Goal: Task Accomplishment & Management: Manage account settings

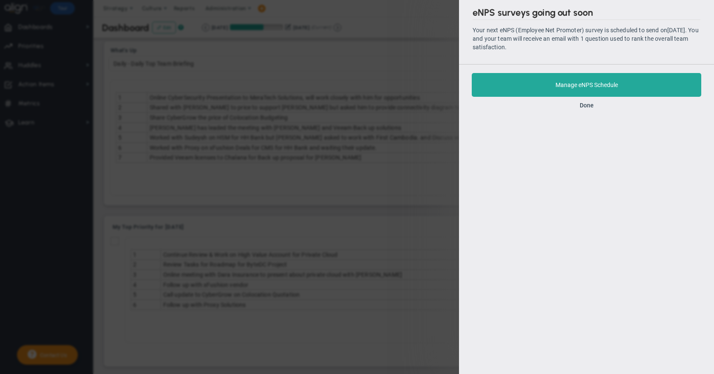
scroll to position [30, 73]
click at [367, 67] on div "eNPS surveys going out soon Your next eNPS (Employee Net Promoter) survey is sc…" at bounding box center [357, 187] width 714 height 374
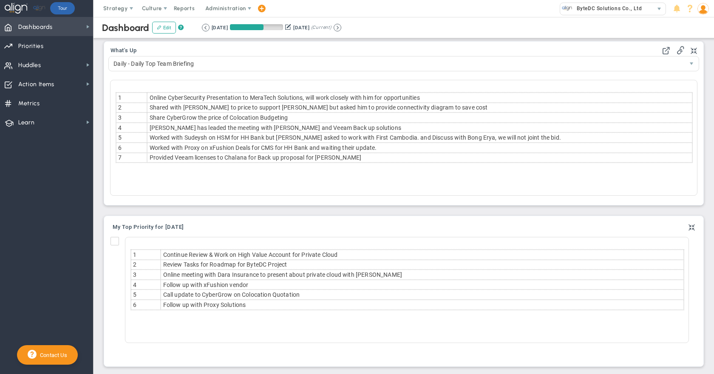
click at [80, 31] on span "Dashboards Dashboards" at bounding box center [46, 26] width 93 height 19
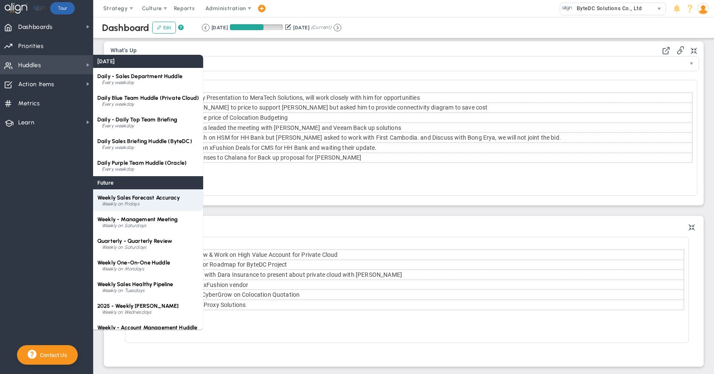
click at [153, 198] on span "Weekly Sales Forecast Accuracy" at bounding box center [138, 198] width 82 height 6
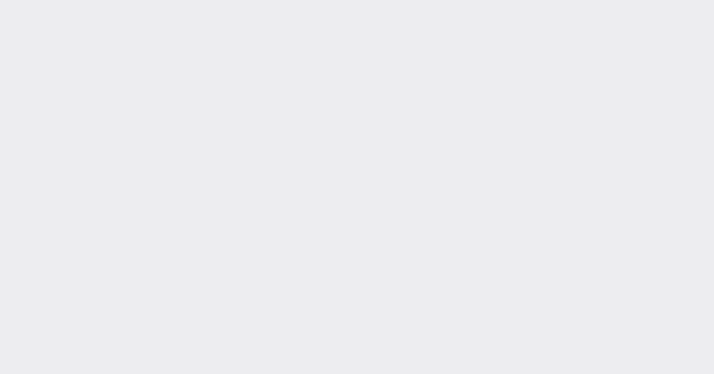
type input "[DATE]"
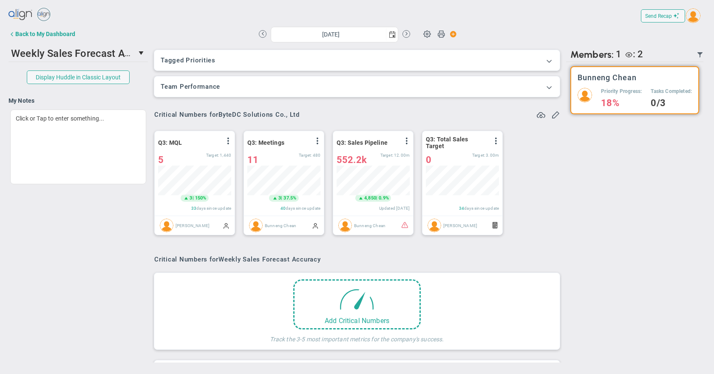
scroll to position [30, 73]
click at [139, 56] on span "select" at bounding box center [141, 53] width 7 height 7
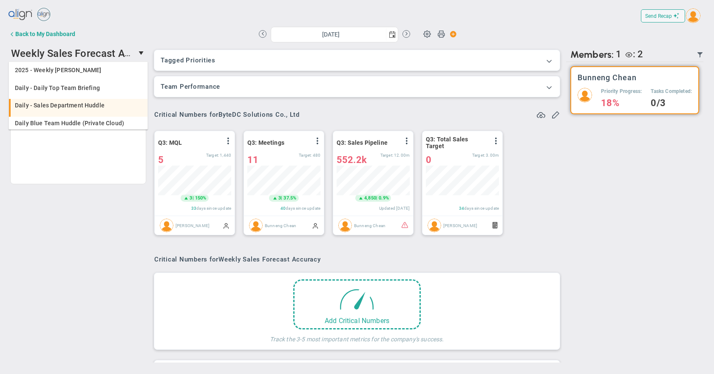
click at [120, 105] on div "Daily - Sales Department Huddle" at bounding box center [79, 105] width 128 height 6
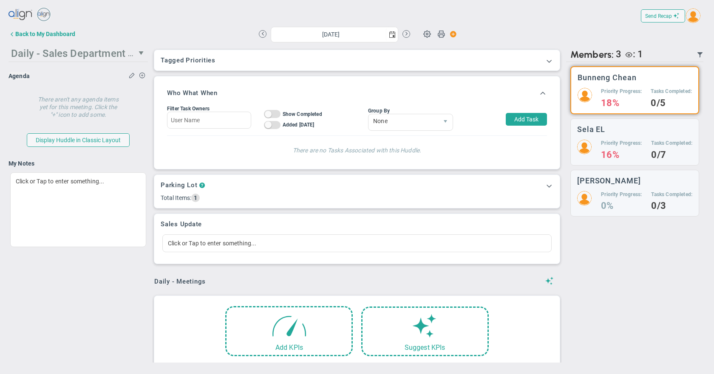
click at [140, 55] on span "select" at bounding box center [141, 53] width 7 height 7
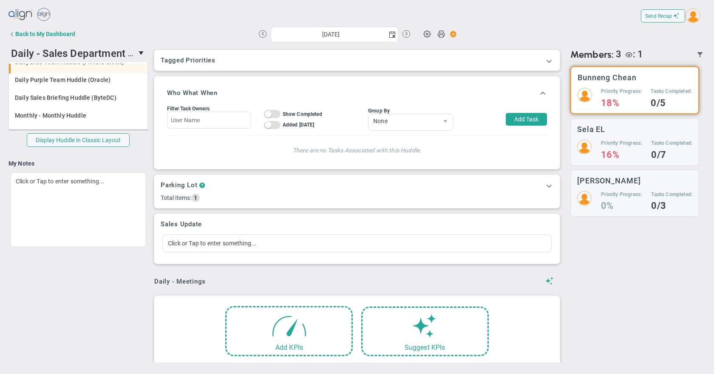
scroll to position [127, 0]
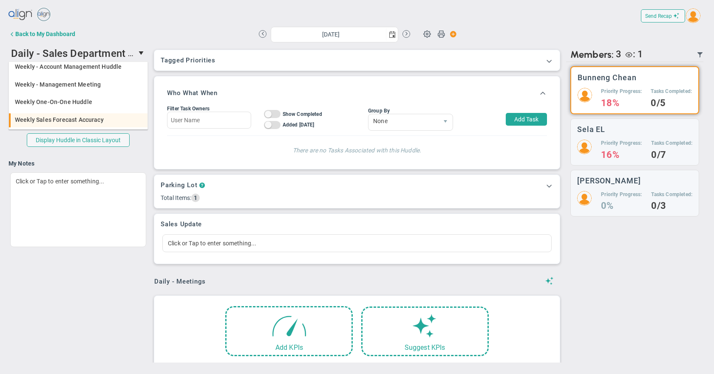
click at [108, 118] on div "Weekly Sales Forecast Accuracy" at bounding box center [79, 120] width 128 height 6
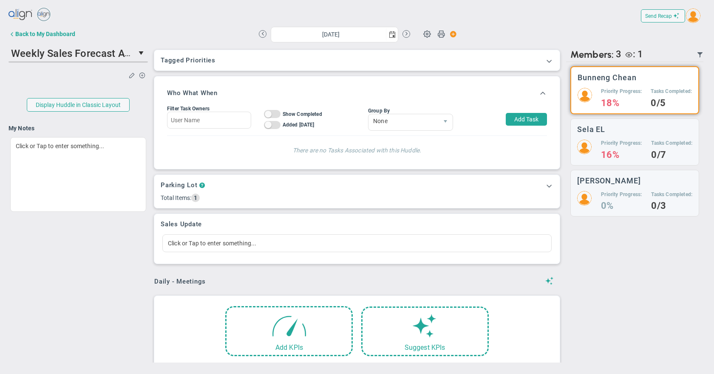
scroll to position [0, 0]
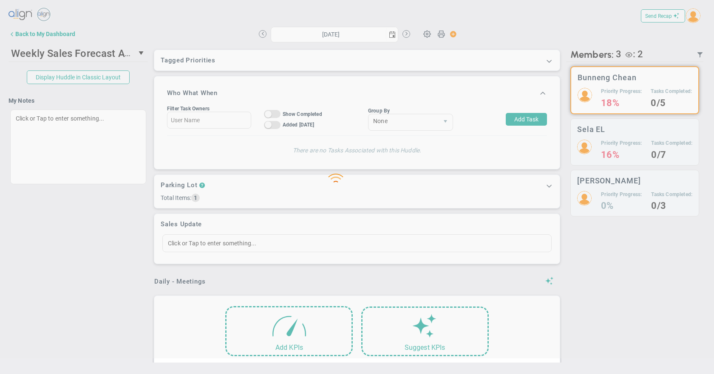
type input "[DATE]"
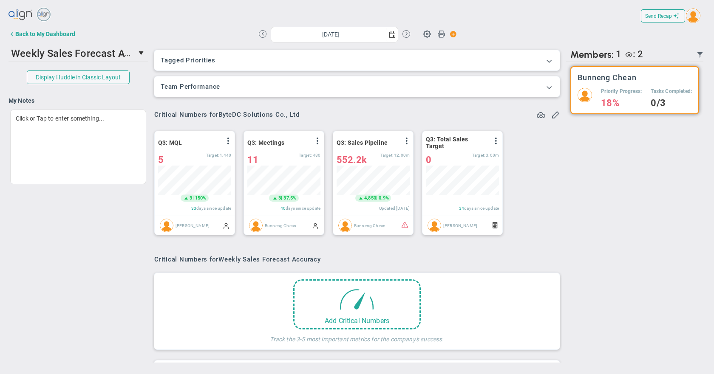
scroll to position [30, 73]
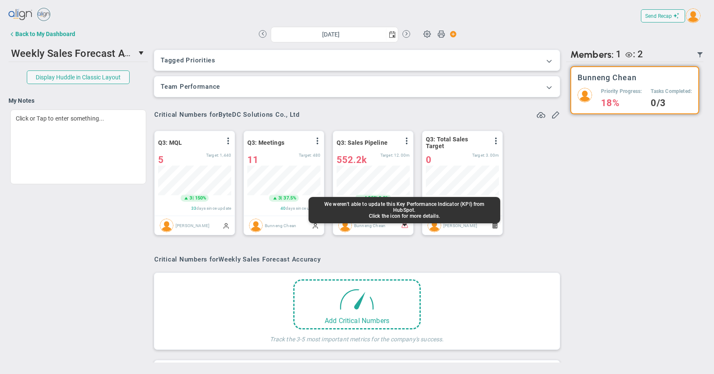
click at [403, 226] on span at bounding box center [404, 224] width 7 height 7
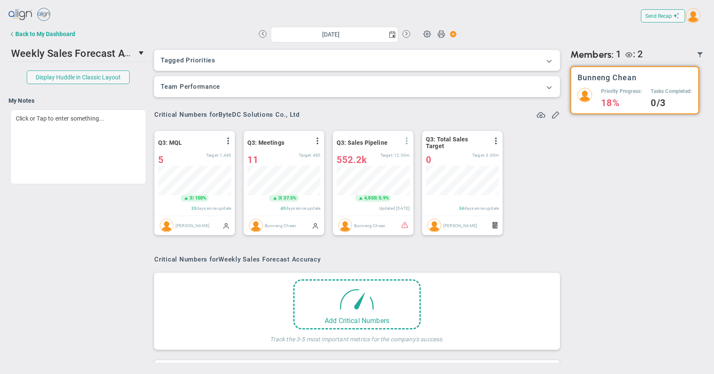
click at [406, 141] on span at bounding box center [406, 141] width 7 height 7
click at [387, 157] on li "Edit" at bounding box center [383, 158] width 60 height 11
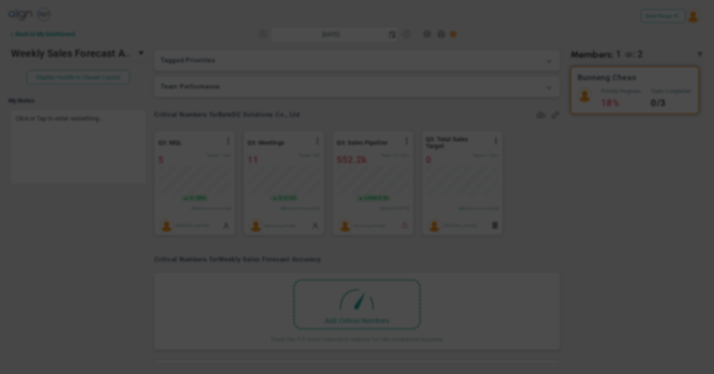
type input "Q3: Sales Pipeline"
type input "Bunneng Chean"
radio input "true"
type input "0"
type input "12000000"
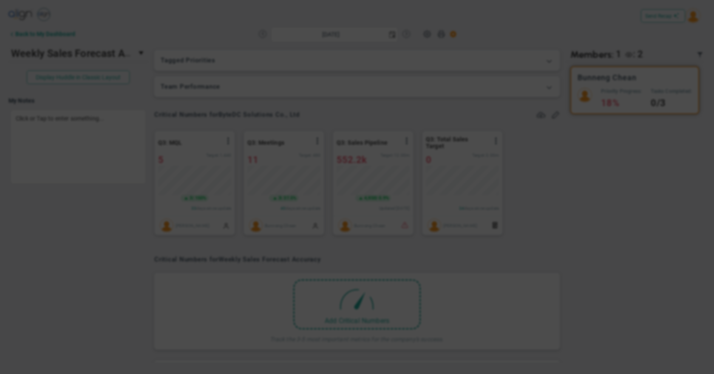
type input "552229.83"
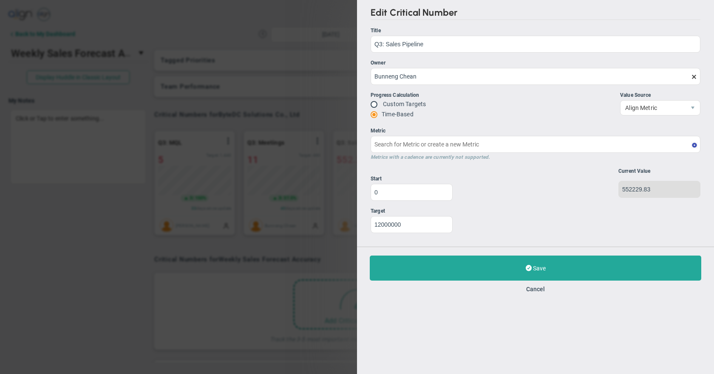
type input "Quarterly - Sales Pipeline : HubSpot"
click at [539, 288] on button "Cancel" at bounding box center [535, 289] width 19 height 7
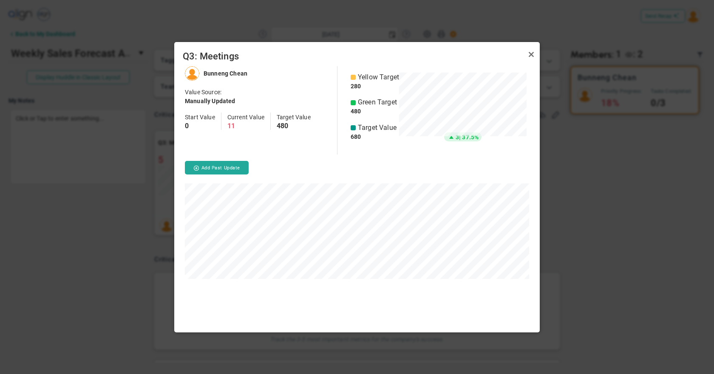
scroll to position [266, 365]
click at [528, 55] on link "Close" at bounding box center [531, 55] width 10 height 10
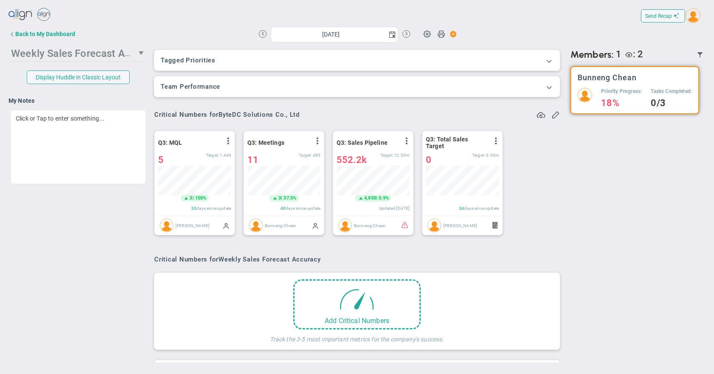
click at [135, 55] on span "Weekly Sales Forecast Accuracy" at bounding box center [86, 52] width 150 height 13
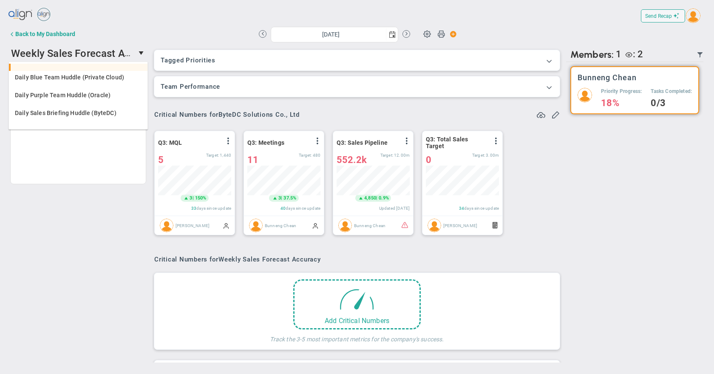
scroll to position [85, 0]
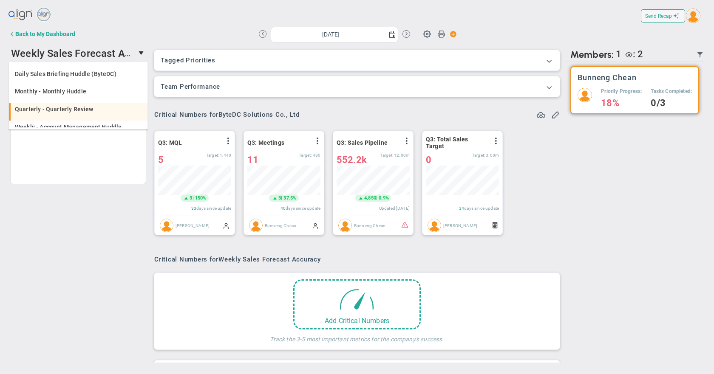
click at [107, 110] on div "Quarterly - Quarterly Review" at bounding box center [79, 109] width 128 height 6
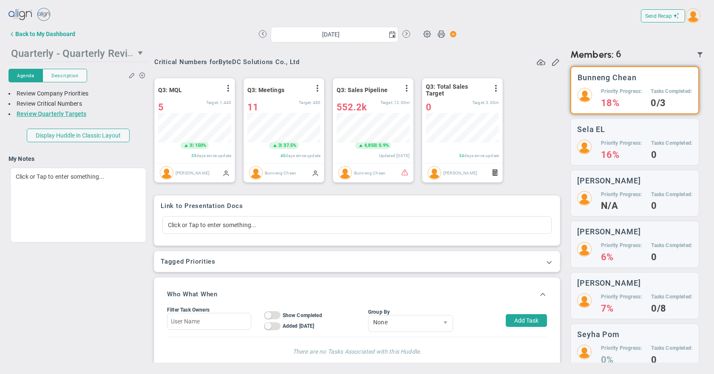
click at [141, 55] on span "select" at bounding box center [141, 53] width 7 height 7
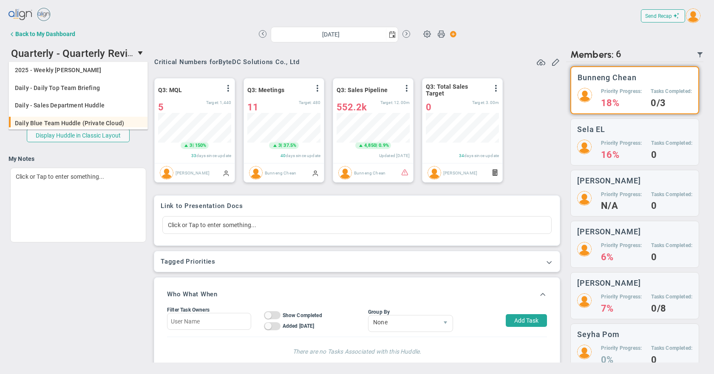
click at [123, 119] on li "Daily Blue Team Huddle (Private Cloud)" at bounding box center [78, 126] width 138 height 18
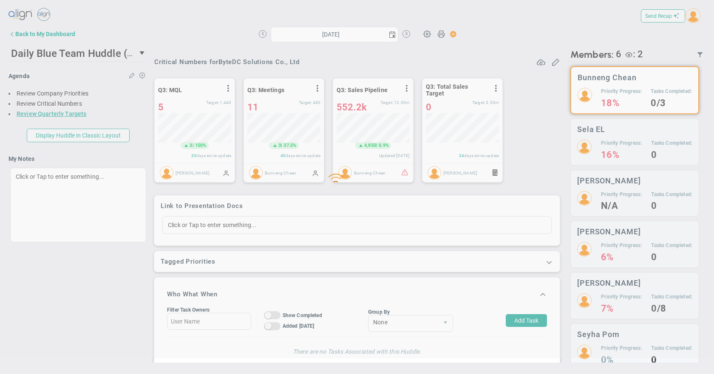
type input "[DATE]"
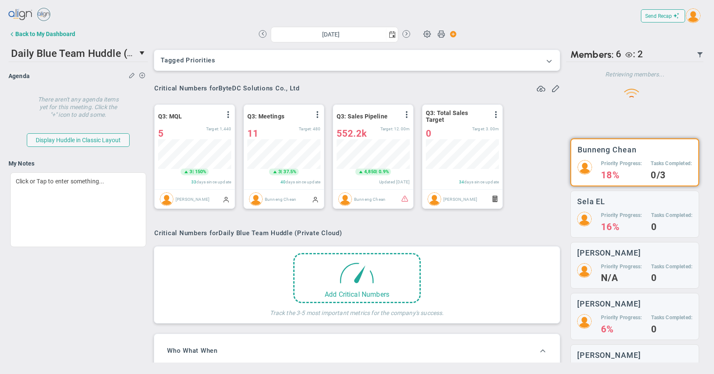
scroll to position [30, 73]
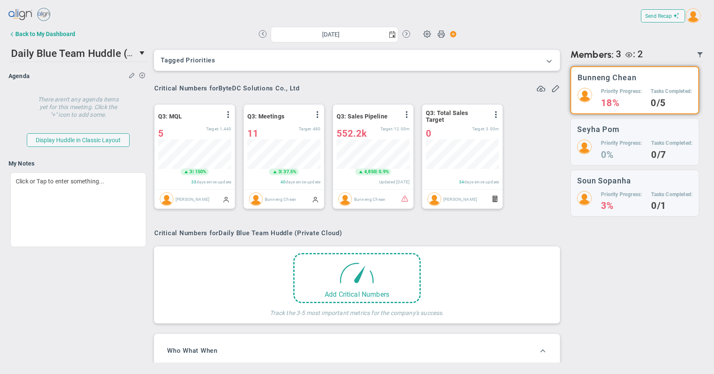
click at [383, 134] on div "552229.83 552.2k Target: 12.00m" at bounding box center [372, 133] width 73 height 10
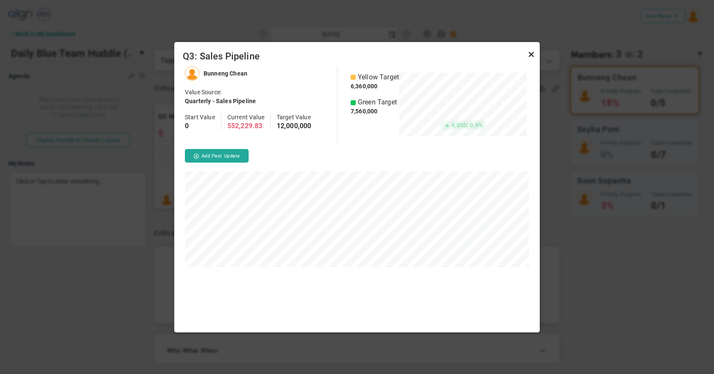
click at [533, 57] on link "Close" at bounding box center [531, 55] width 10 height 10
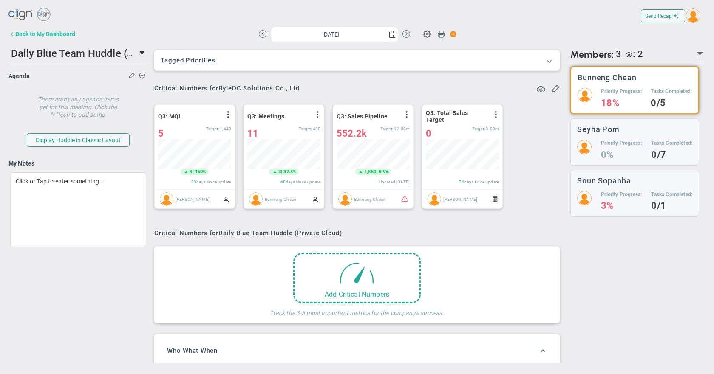
click at [63, 35] on div "Back to My Dashboard" at bounding box center [45, 34] width 60 height 7
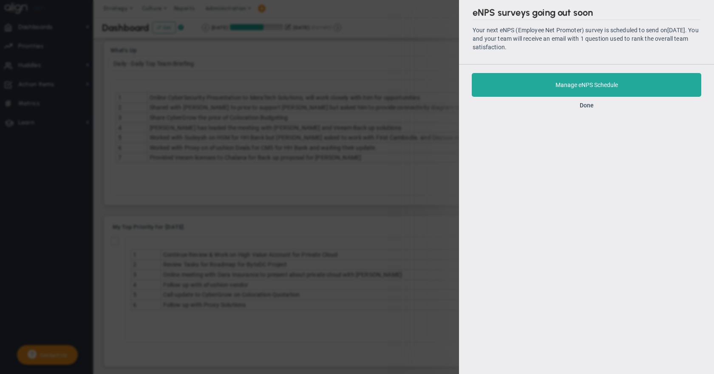
scroll to position [30, 73]
click at [193, 181] on div "eNPS surveys going out soon Your next eNPS (Employee Net Promoter) survey is sc…" at bounding box center [357, 187] width 714 height 374
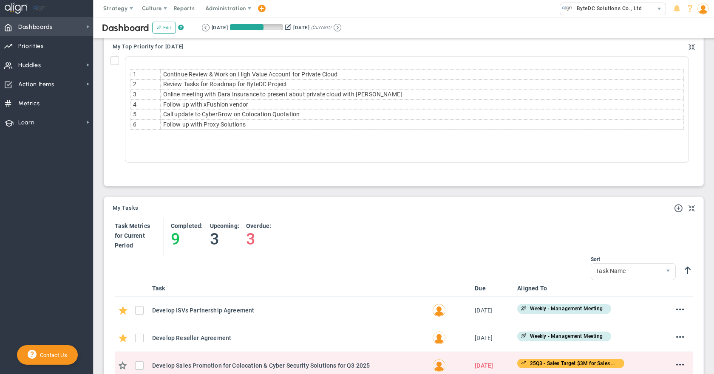
click at [57, 33] on span "Dashboards Dashboards" at bounding box center [46, 26] width 93 height 19
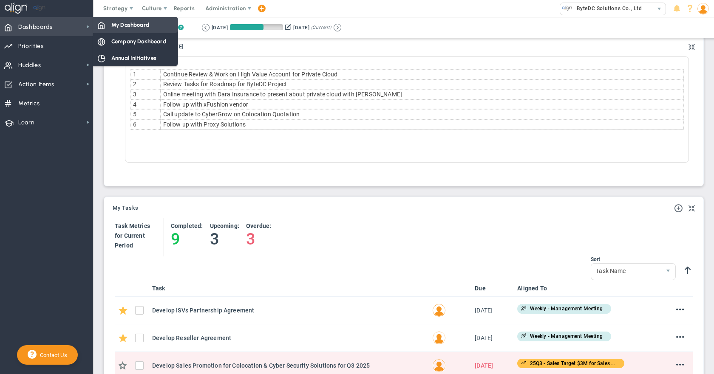
click at [144, 27] on span "My Dashboard" at bounding box center [130, 25] width 38 height 8
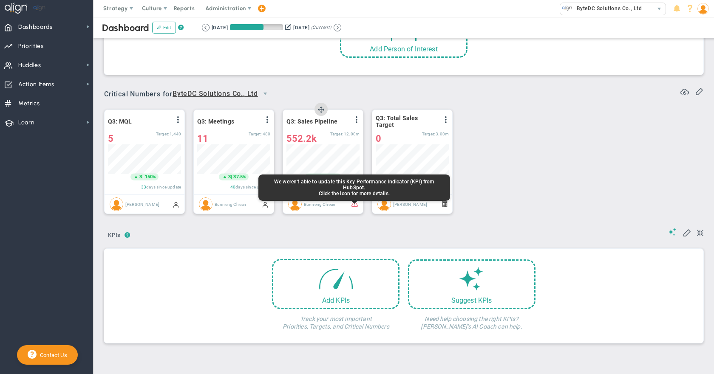
click at [351, 203] on span at bounding box center [354, 203] width 7 height 7
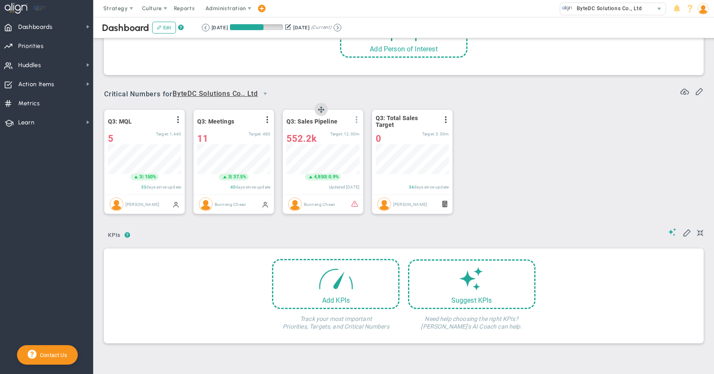
click at [358, 117] on span at bounding box center [356, 119] width 7 height 7
click at [341, 138] on li "Edit" at bounding box center [332, 137] width 60 height 11
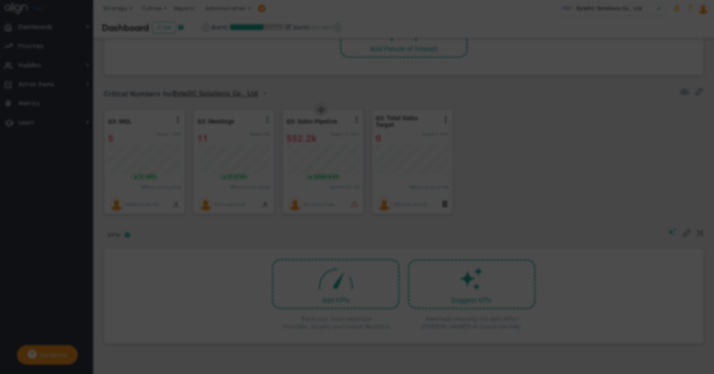
type input "Q3: Sales Pipeline"
type input "Bunneng Chean"
radio input "true"
type input "0"
type input "12000000"
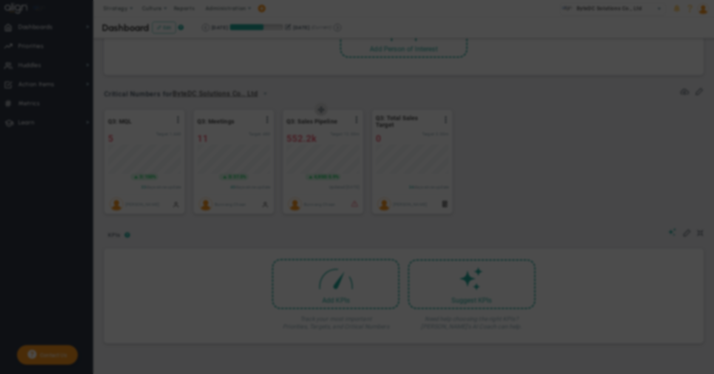
type input "552229.83"
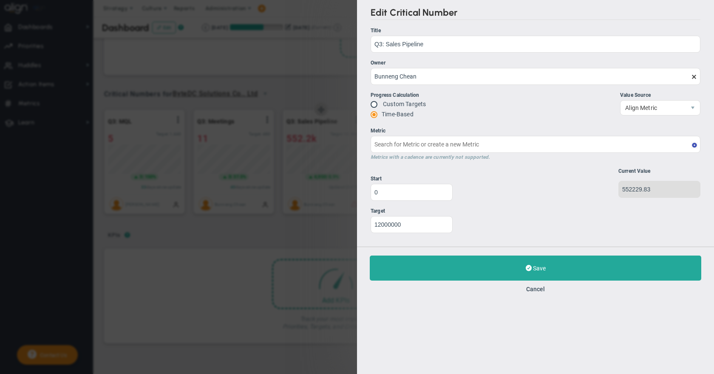
type input "Quarterly - Sales Pipeline : HubSpot"
click at [541, 296] on div "Save Update Cancel" at bounding box center [535, 274] width 357 height 55
click at [537, 291] on button "Cancel" at bounding box center [535, 289] width 19 height 7
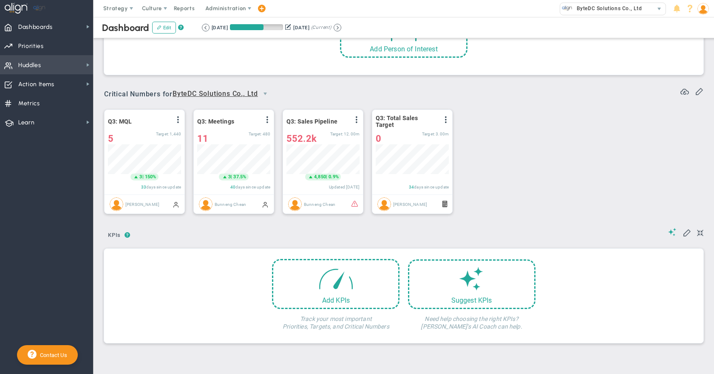
click at [66, 65] on span "Huddles Huddles" at bounding box center [46, 64] width 93 height 19
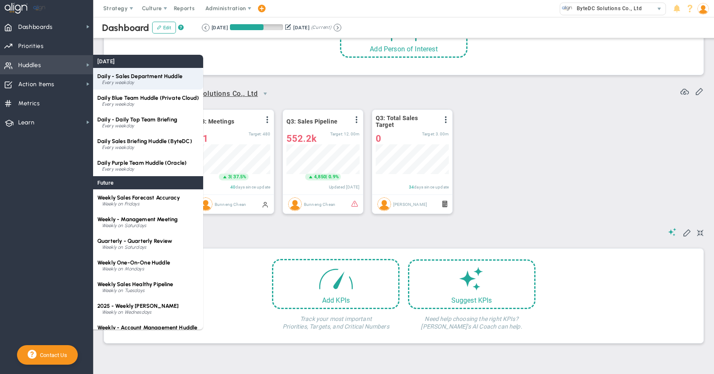
click at [134, 76] on span "Daily - Sales Department Huddle" at bounding box center [139, 76] width 85 height 6
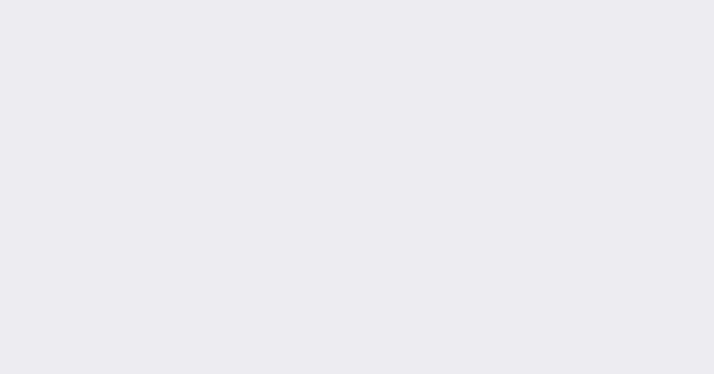
type input "[DATE]"
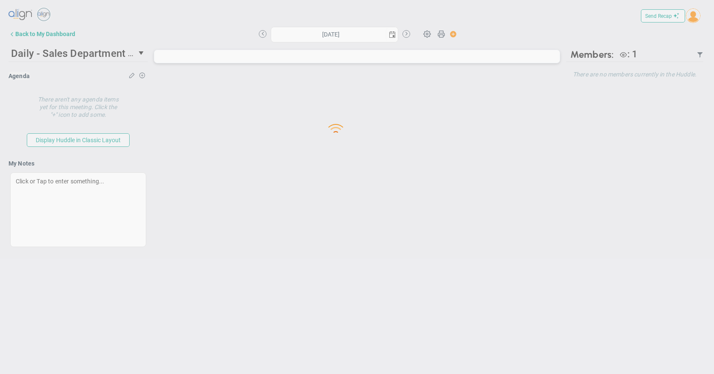
type input "[DATE]"
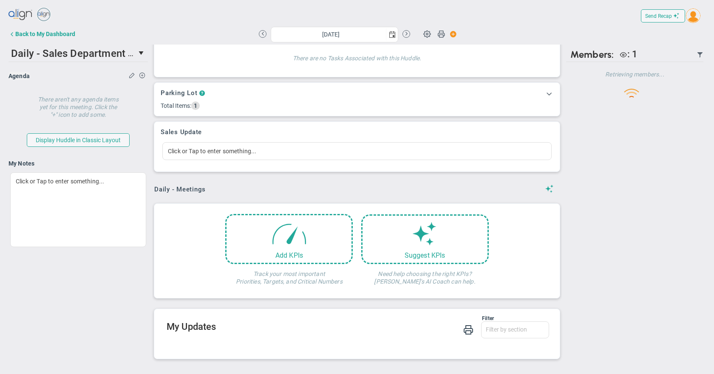
scroll to position [95, 0]
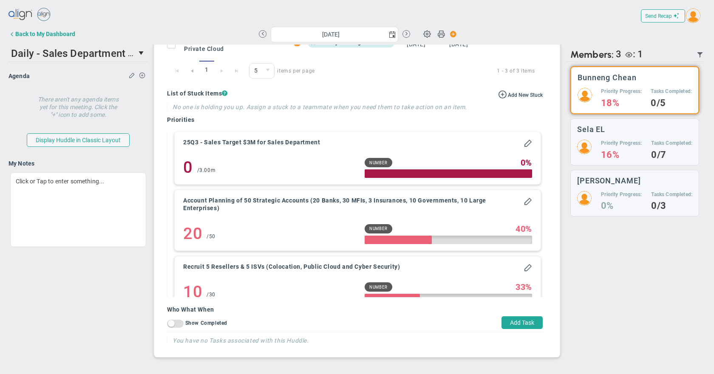
scroll to position [782, 0]
click at [137, 53] on span "select" at bounding box center [142, 53] width 12 height 14
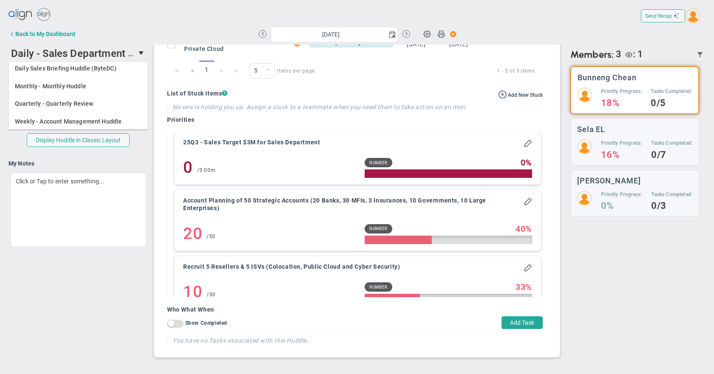
scroll to position [149, 0]
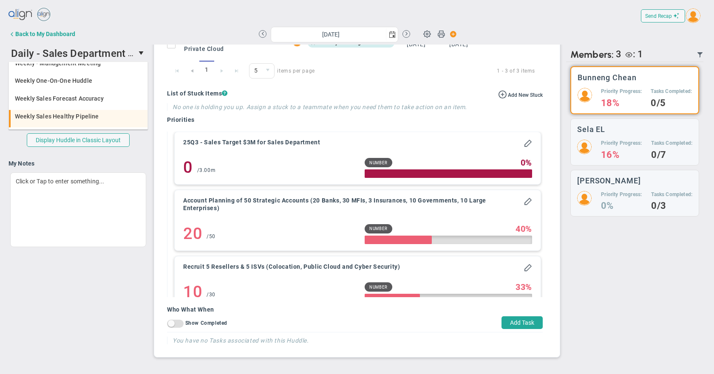
click at [87, 111] on li "Weekly Sales Healthy Pipeline" at bounding box center [78, 119] width 138 height 18
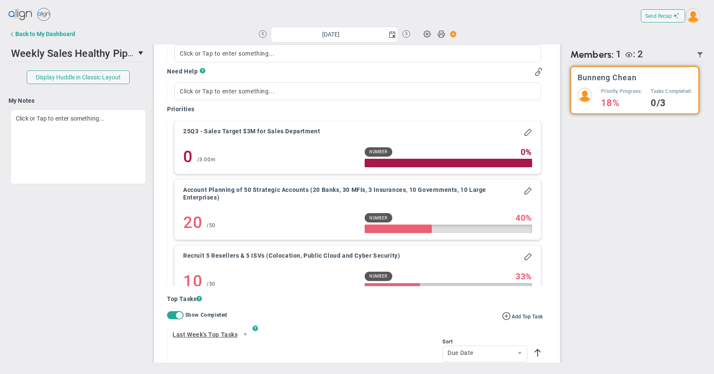
scroll to position [243, 0]
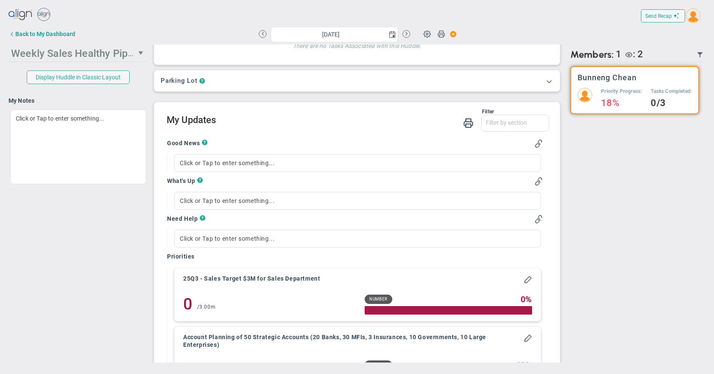
click at [140, 55] on span "select" at bounding box center [141, 53] width 7 height 7
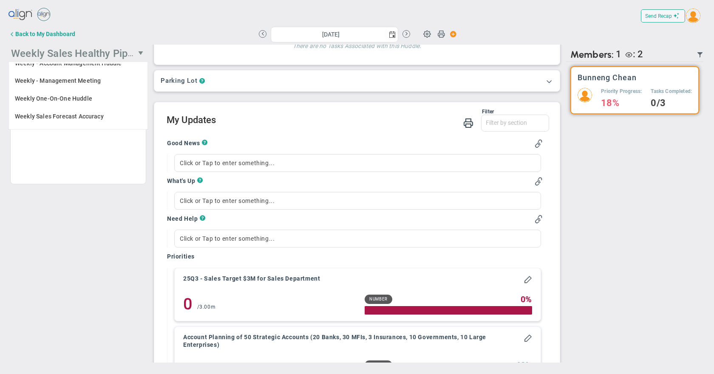
scroll to position [0, 0]
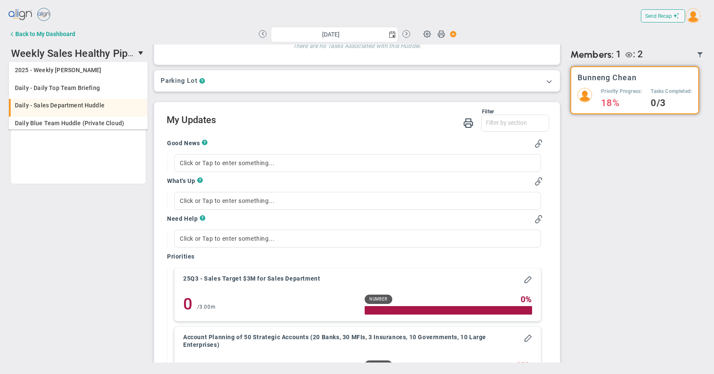
click at [87, 103] on span "Daily - Sales Department Huddle" at bounding box center [60, 105] width 90 height 6
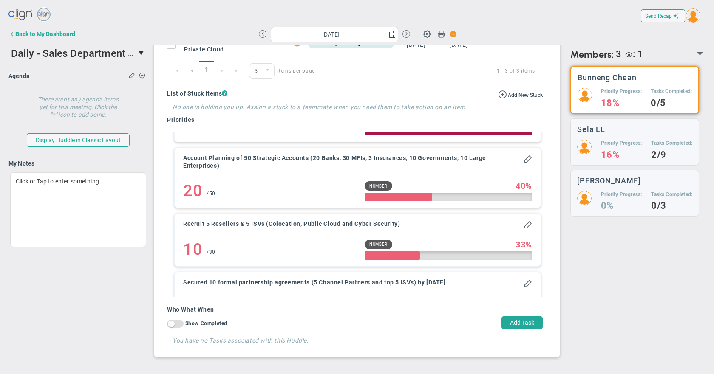
scroll to position [76, 0]
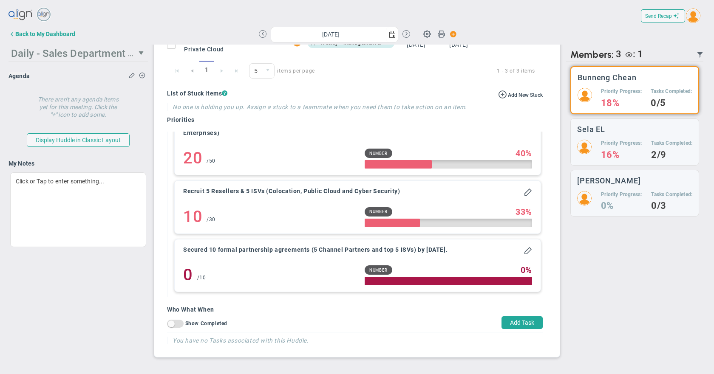
click at [140, 51] on span "select" at bounding box center [141, 53] width 7 height 7
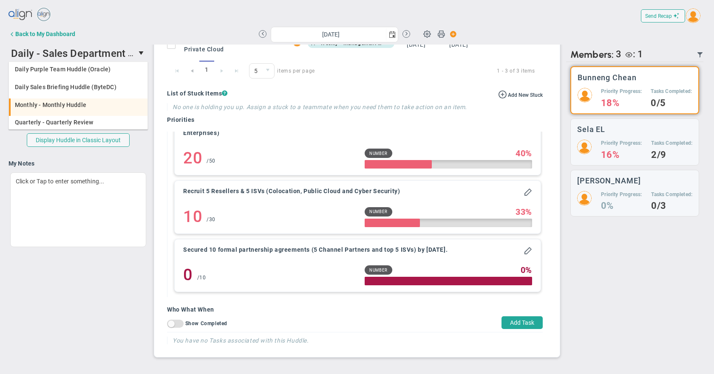
scroll to position [149, 0]
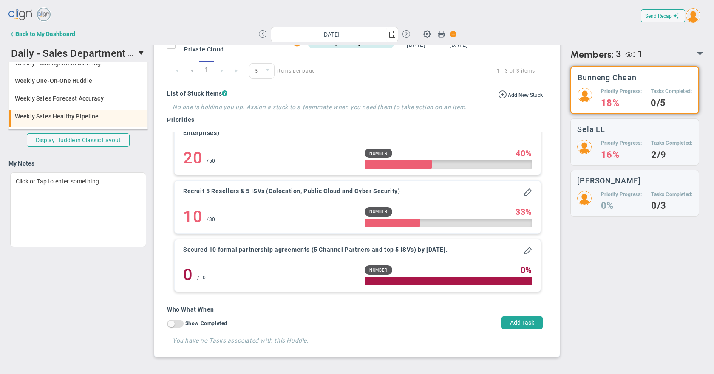
click at [93, 114] on span "Weekly Sales Healthy Pipeline" at bounding box center [57, 116] width 84 height 6
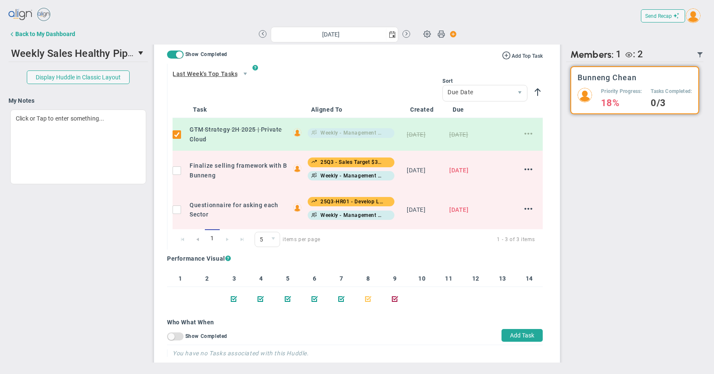
scroll to position [668, 0]
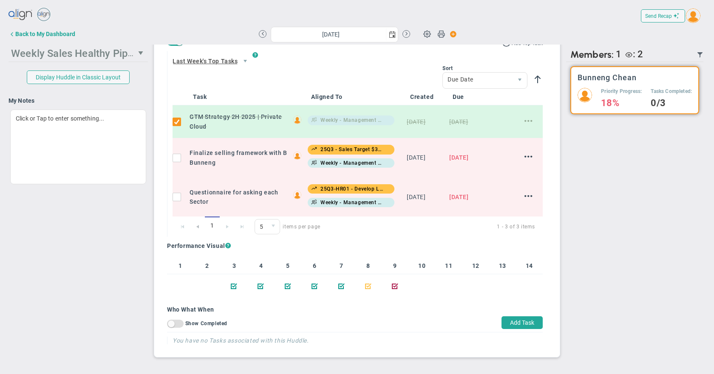
click at [140, 54] on span "select" at bounding box center [141, 53] width 7 height 7
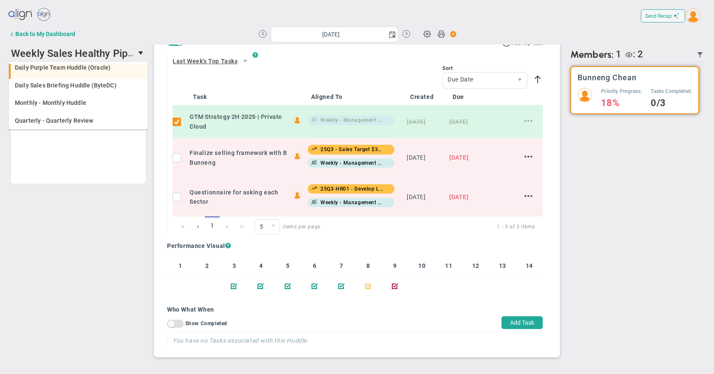
scroll to position [149, 0]
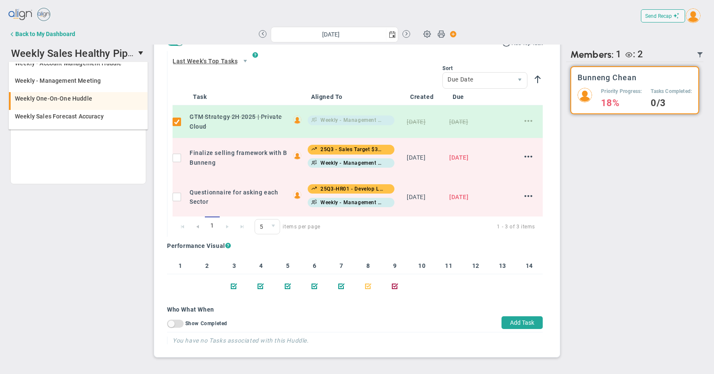
click at [114, 102] on li "Weekly One-On-One Huddle" at bounding box center [78, 101] width 138 height 18
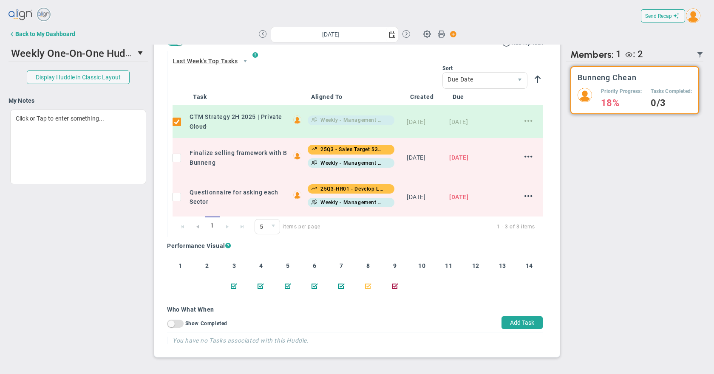
scroll to position [1, 0]
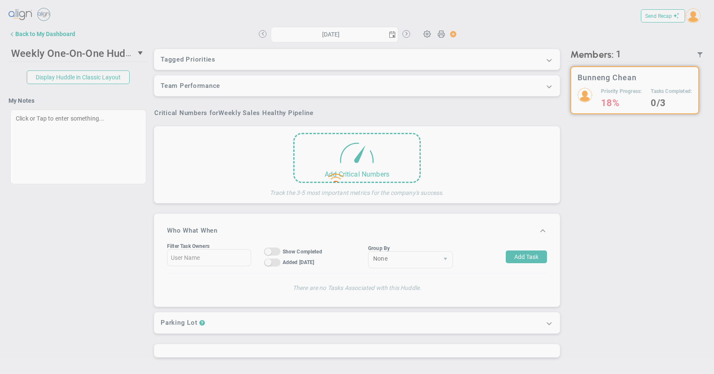
type input "[DATE]"
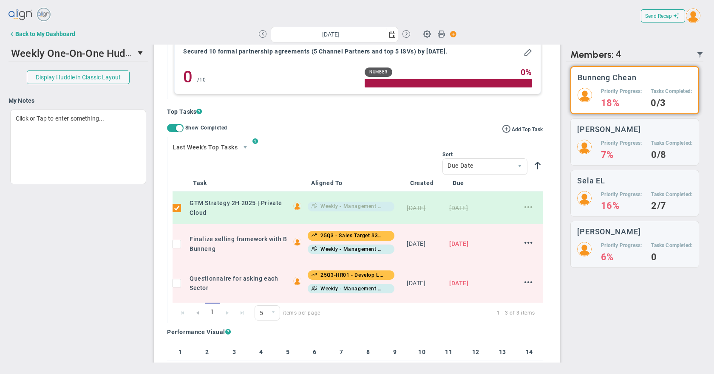
scroll to position [343, 0]
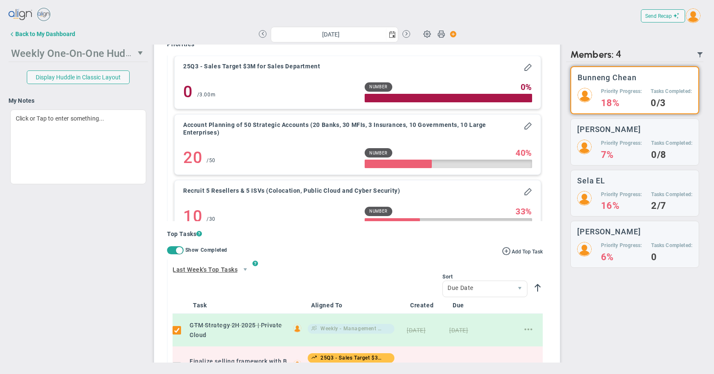
click at [139, 54] on span "select" at bounding box center [141, 53] width 7 height 7
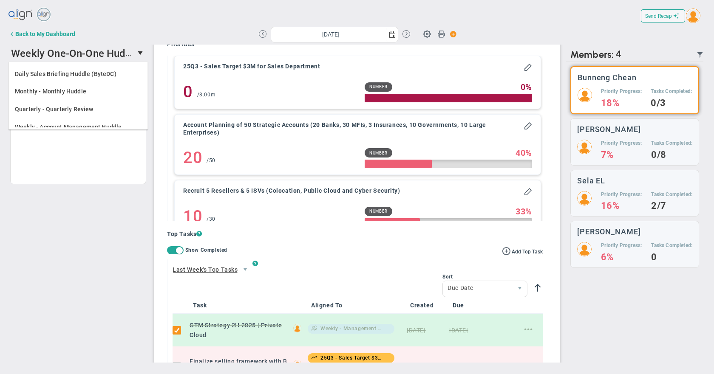
click at [164, 16] on div "Send Recap Profile Contact your Advisor Share! Become an Affiliate" at bounding box center [356, 15] width 697 height 19
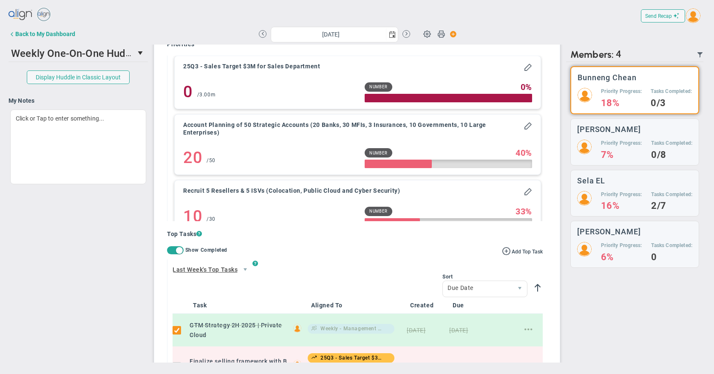
click at [63, 31] on div "Back to My Dashboard" at bounding box center [45, 34] width 60 height 7
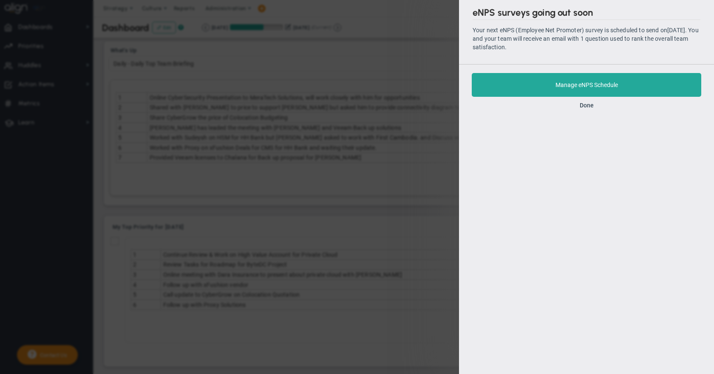
drag, startPoint x: 258, startPoint y: 200, endPoint x: 251, endPoint y: 197, distance: 8.4
click at [258, 200] on div "eNPS surveys going out soon Your next eNPS (Employee Net Promoter) survey is sc…" at bounding box center [357, 187] width 714 height 374
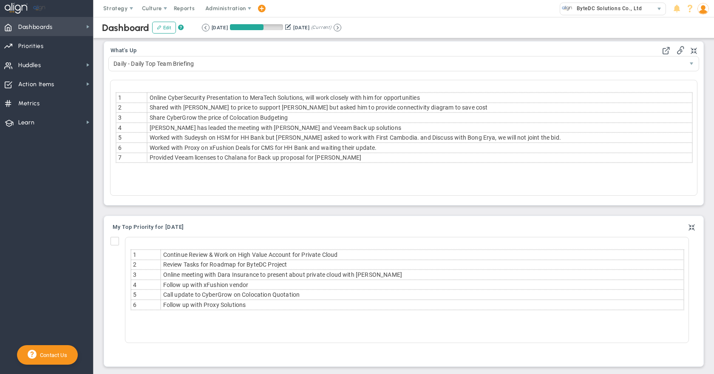
click at [73, 29] on span "Dashboards Dashboards" at bounding box center [46, 26] width 93 height 19
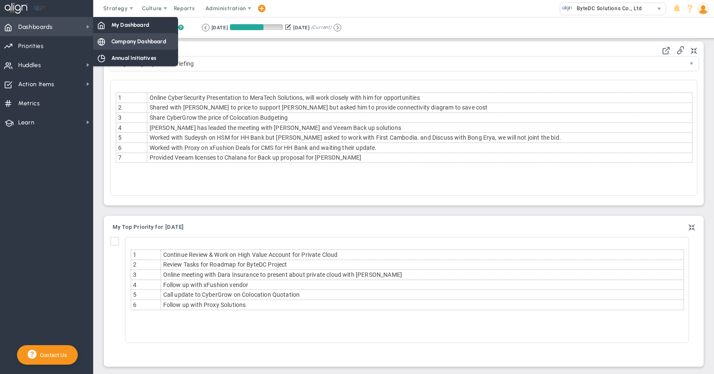
click at [137, 45] on span "Company Dashboard" at bounding box center [138, 41] width 55 height 8
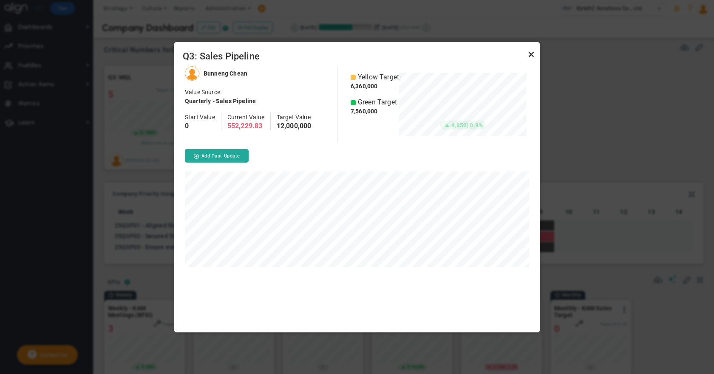
click at [529, 54] on link "Close" at bounding box center [531, 55] width 10 height 10
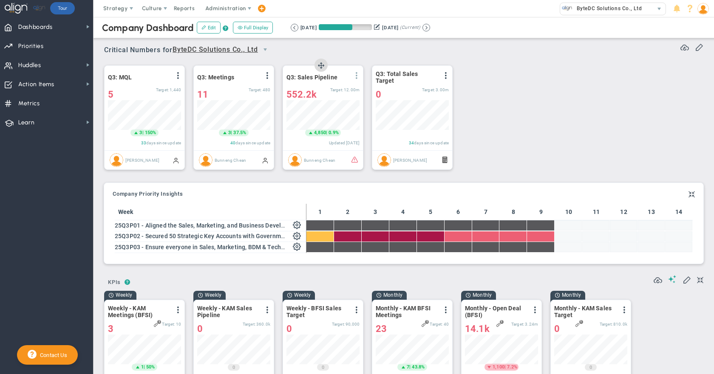
click at [356, 74] on span at bounding box center [356, 75] width 7 height 7
click at [340, 92] on li "Edit" at bounding box center [332, 92] width 60 height 11
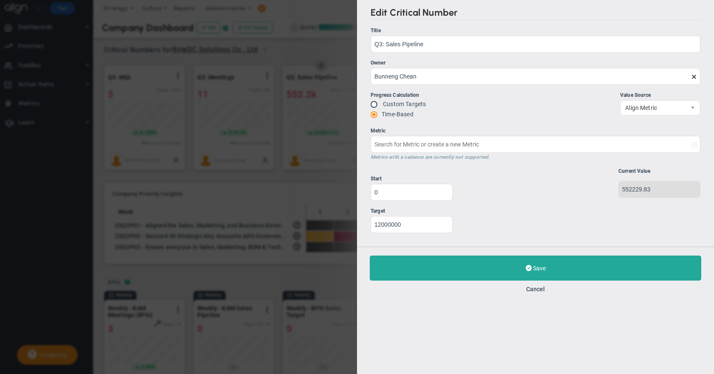
type input "Quarterly - Sales Pipeline : HubSpot"
click at [535, 290] on button "Cancel" at bounding box center [535, 289] width 19 height 7
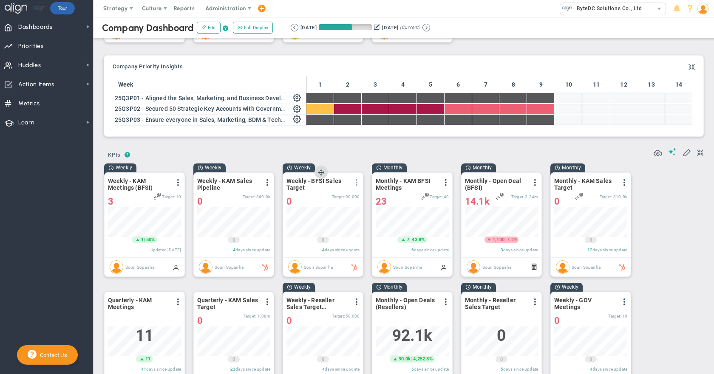
click at [356, 184] on span at bounding box center [356, 182] width 7 height 7
click at [331, 205] on li "Edit" at bounding box center [327, 200] width 72 height 11
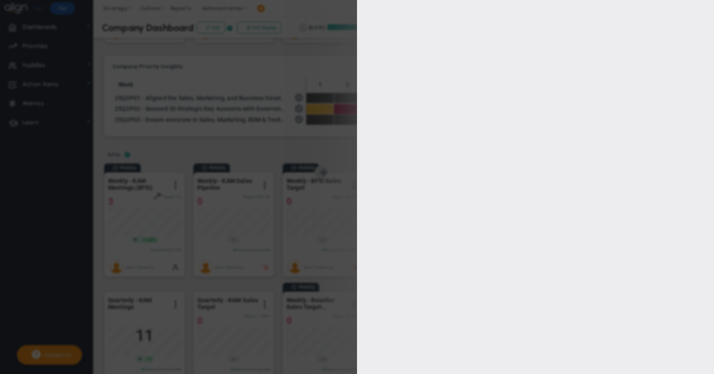
type input "Soun Sopanha"
radio input "true"
type input "120000"
type input "90000"
type input "80000"
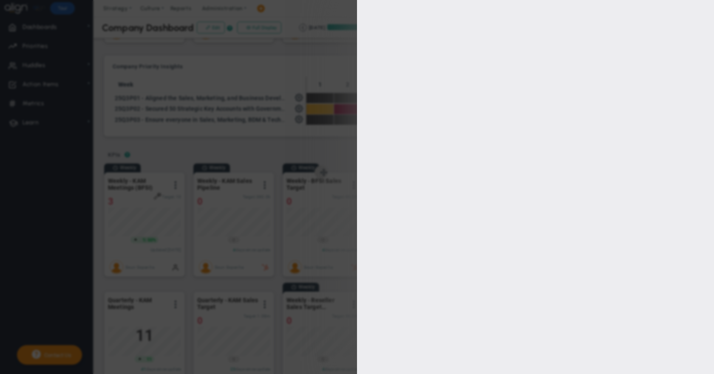
type input "70000"
checkbox input "true"
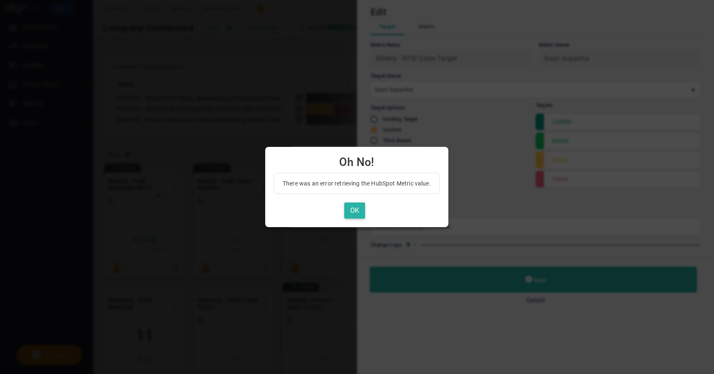
click at [349, 215] on button "OK" at bounding box center [354, 211] width 21 height 17
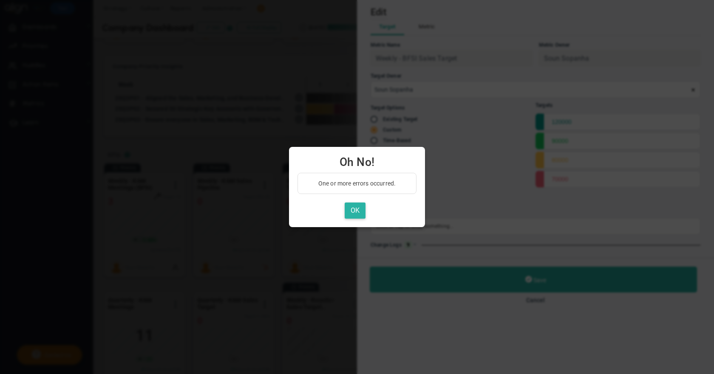
click at [358, 217] on button "OK" at bounding box center [354, 211] width 21 height 17
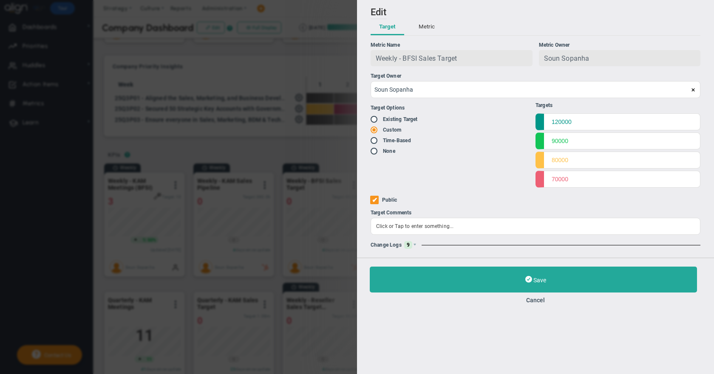
click at [426, 28] on button "Metric" at bounding box center [426, 27] width 33 height 16
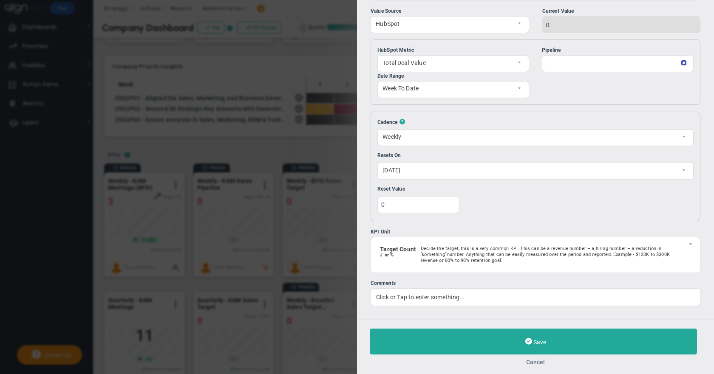
click at [541, 359] on button "Cancel" at bounding box center [535, 362] width 331 height 7
